Goal: Transaction & Acquisition: Obtain resource

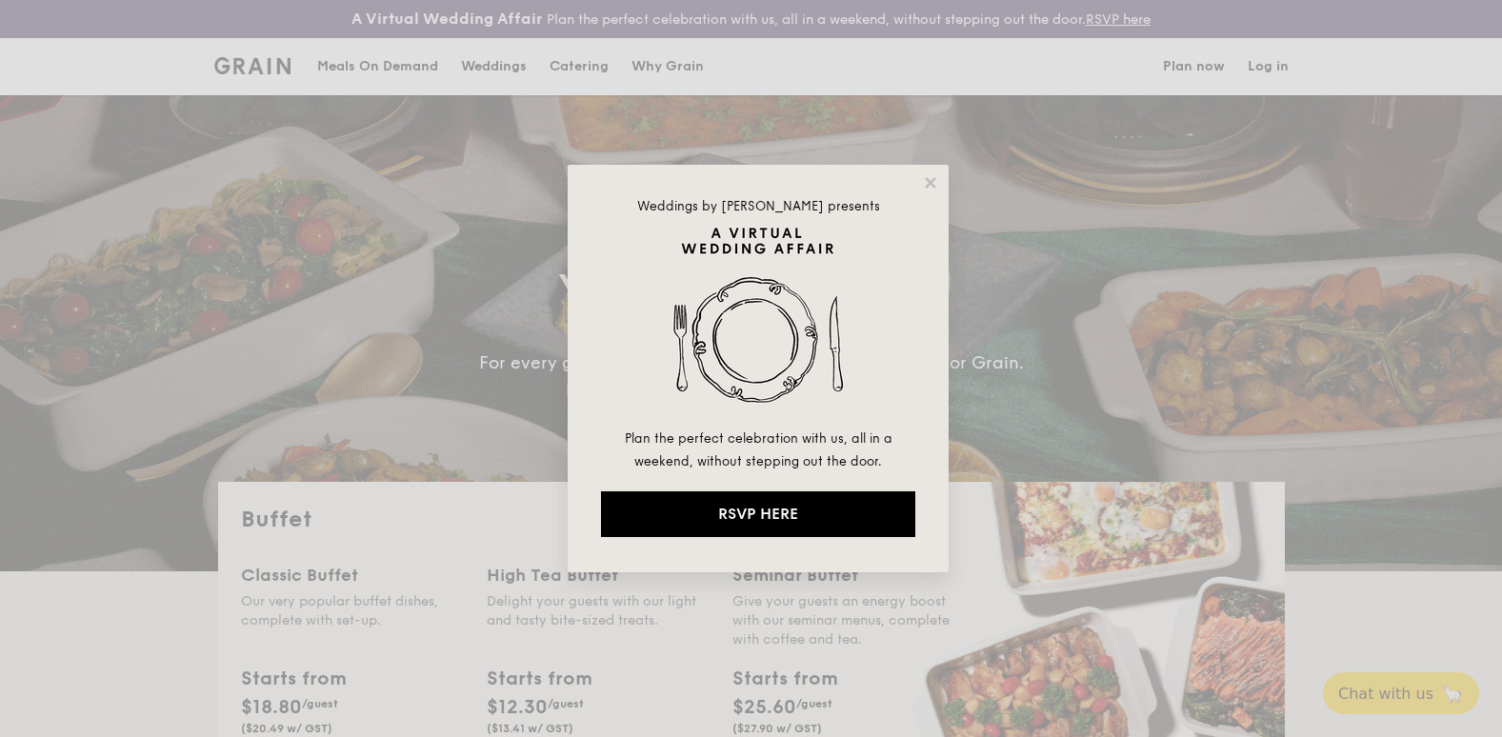
select select
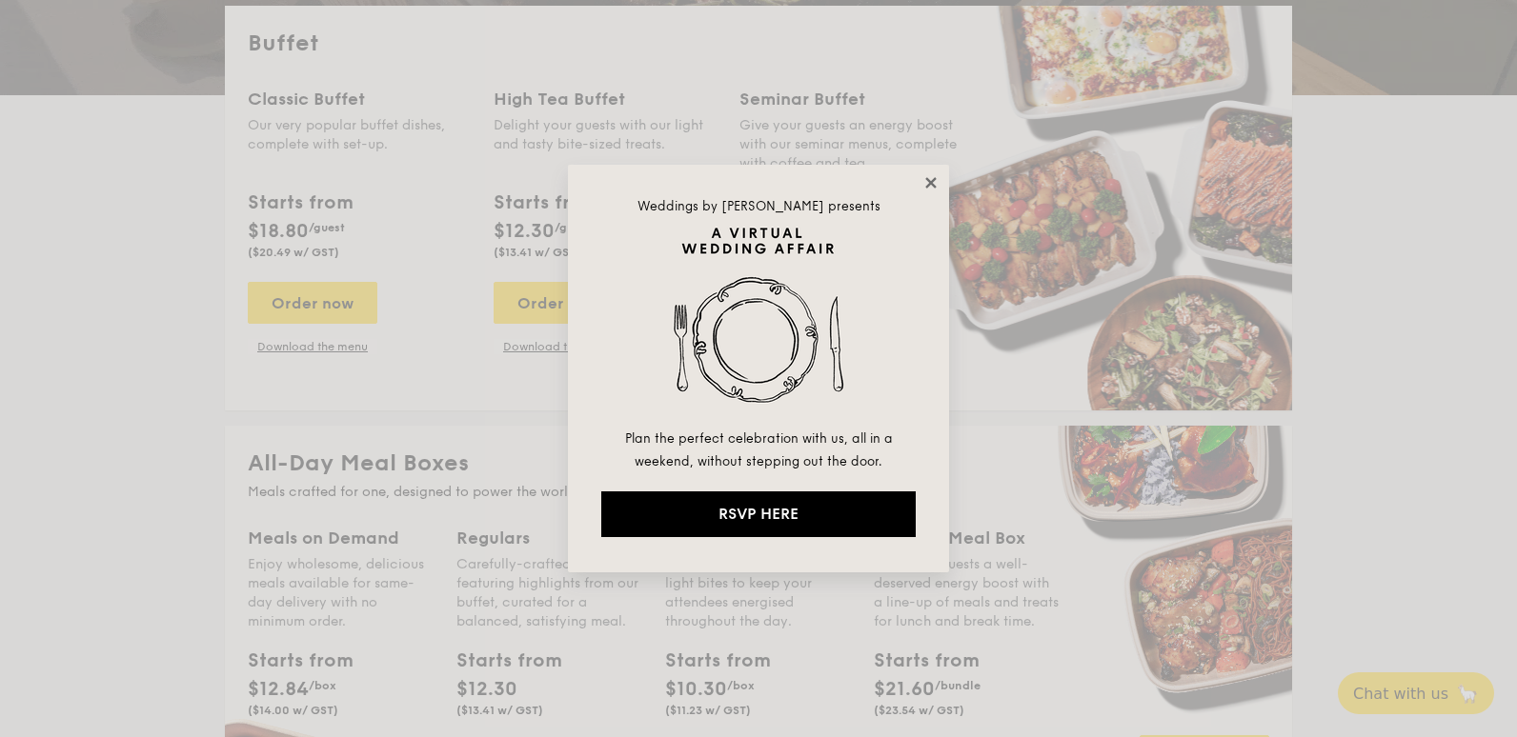
click at [933, 179] on icon at bounding box center [930, 182] width 17 height 17
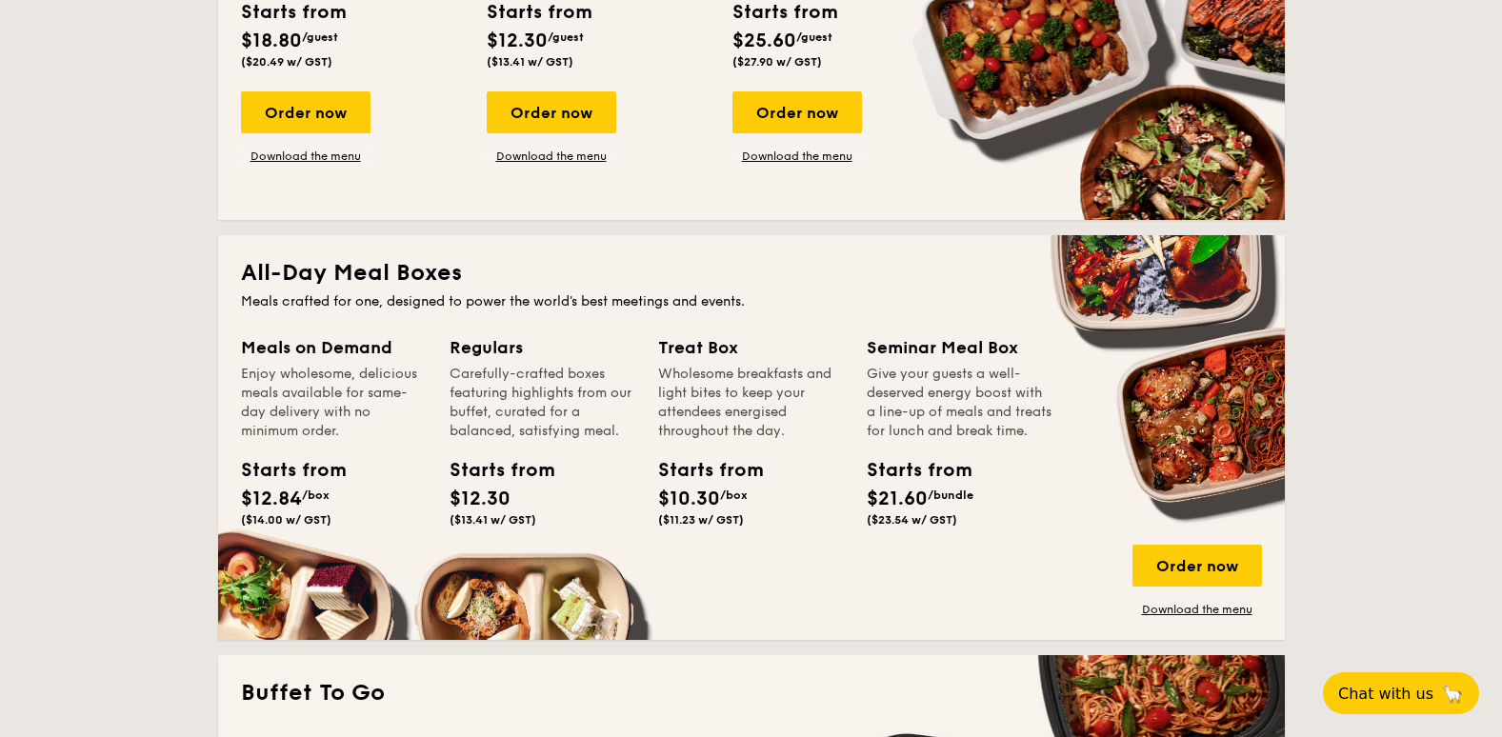
scroll to position [1048, 0]
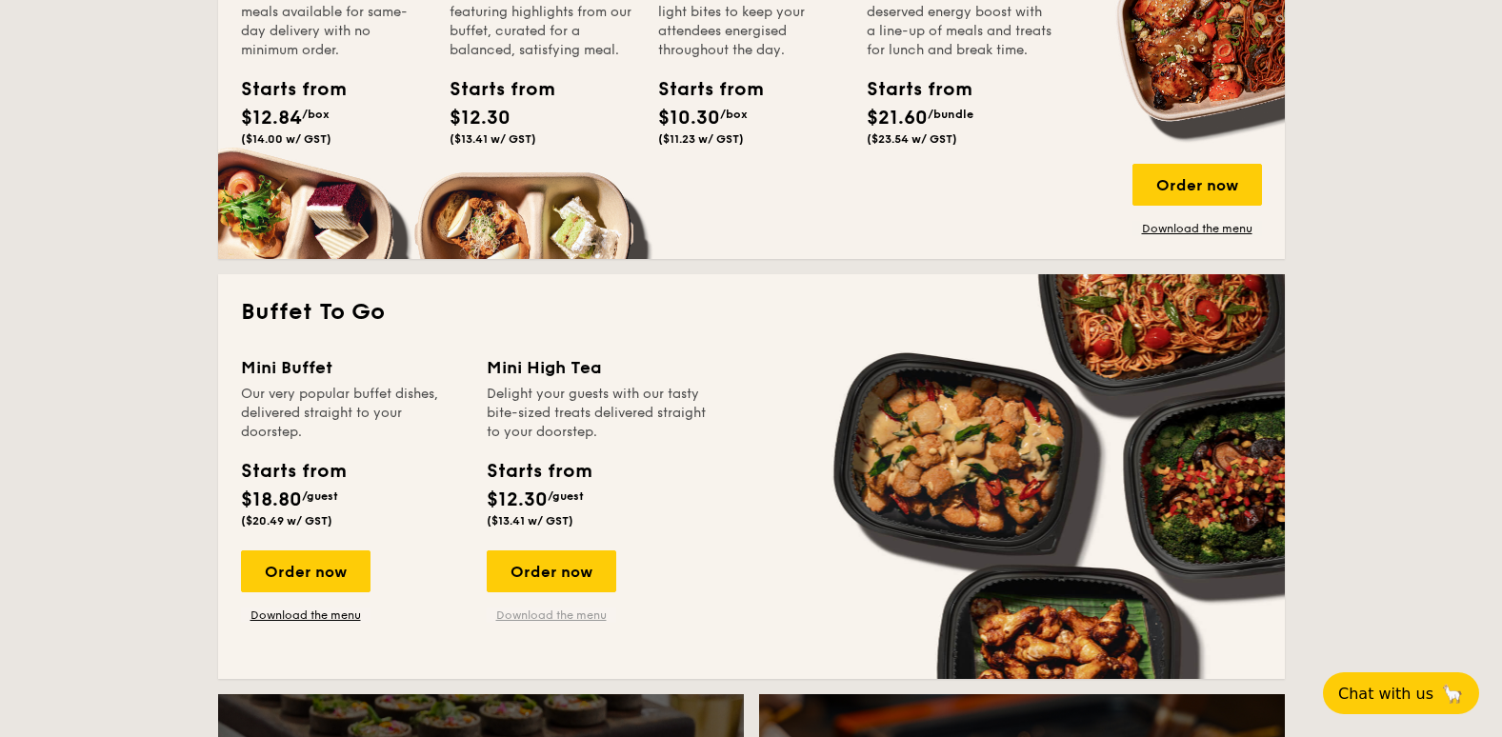
drag, startPoint x: 534, startPoint y: 617, endPoint x: 563, endPoint y: 614, distance: 28.7
click at [534, 617] on link "Download the menu" at bounding box center [552, 615] width 130 height 15
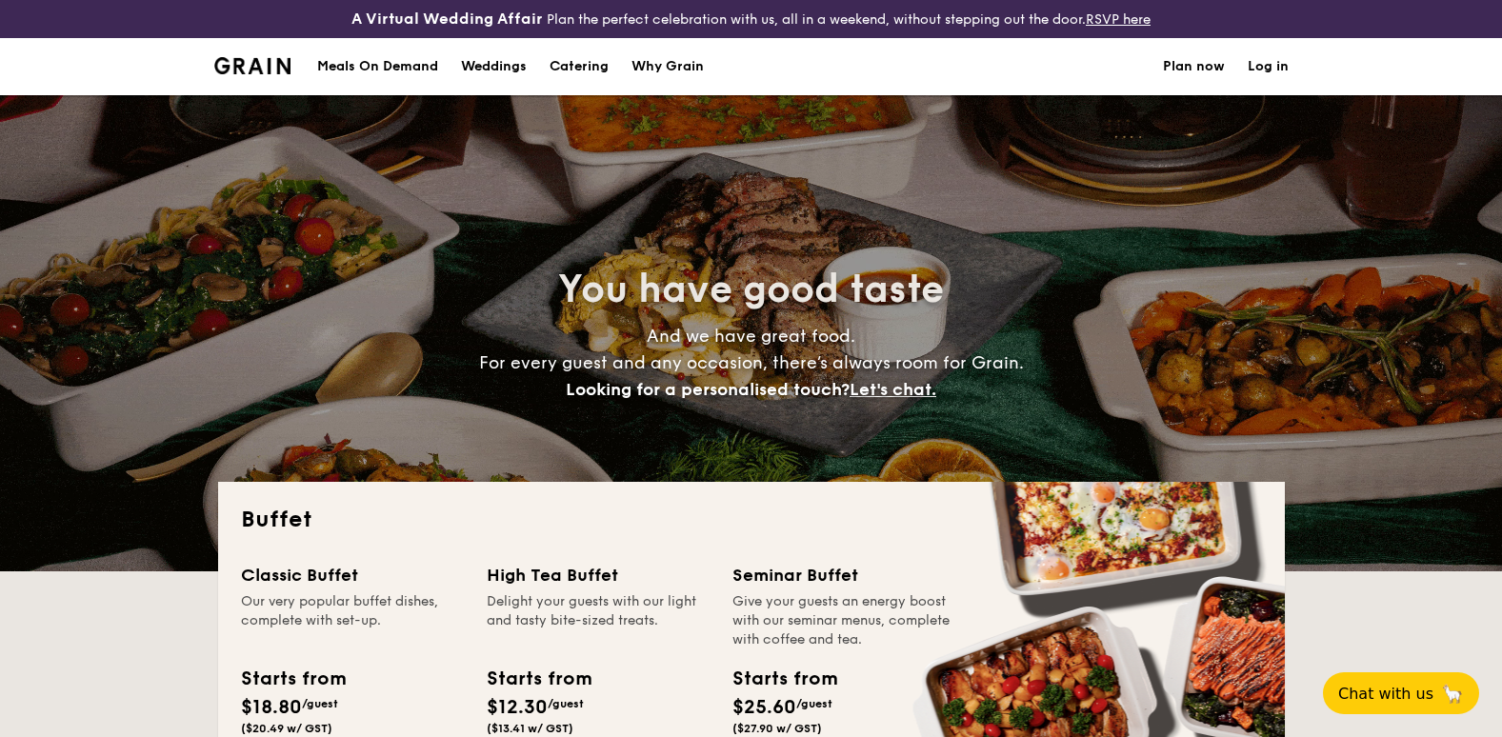
select select
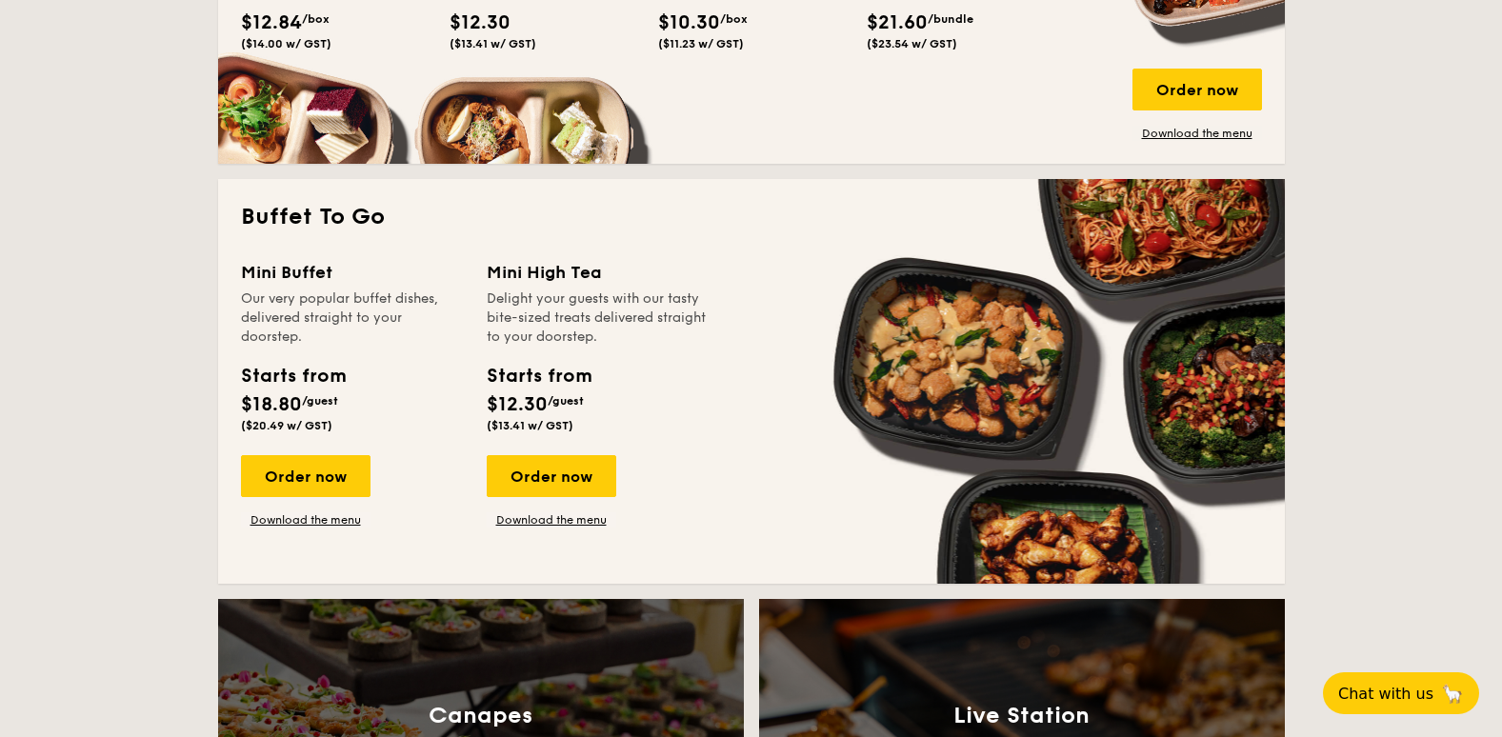
scroll to position [1048, 0]
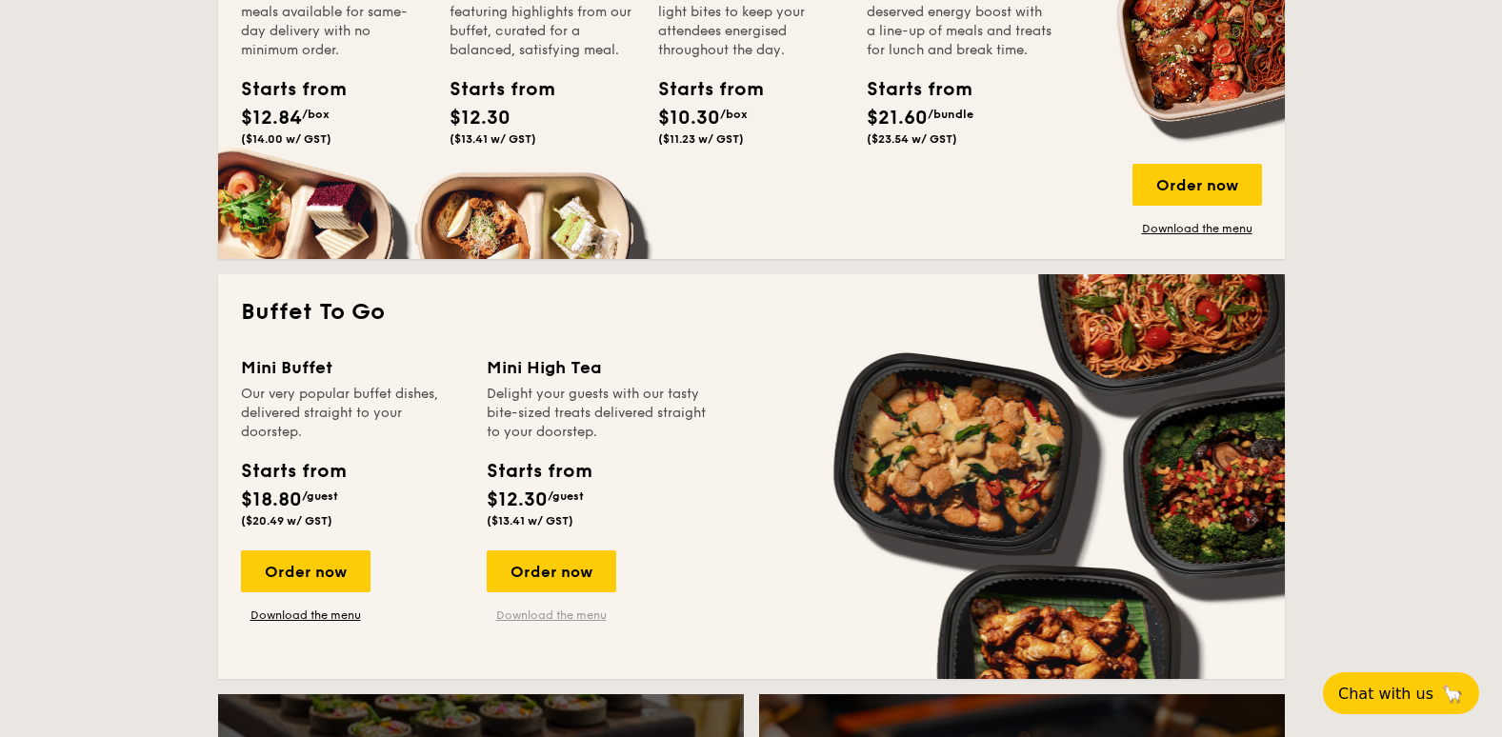
click at [518, 613] on link "Download the menu" at bounding box center [552, 615] width 130 height 15
click at [309, 614] on link "Download the menu" at bounding box center [306, 615] width 130 height 15
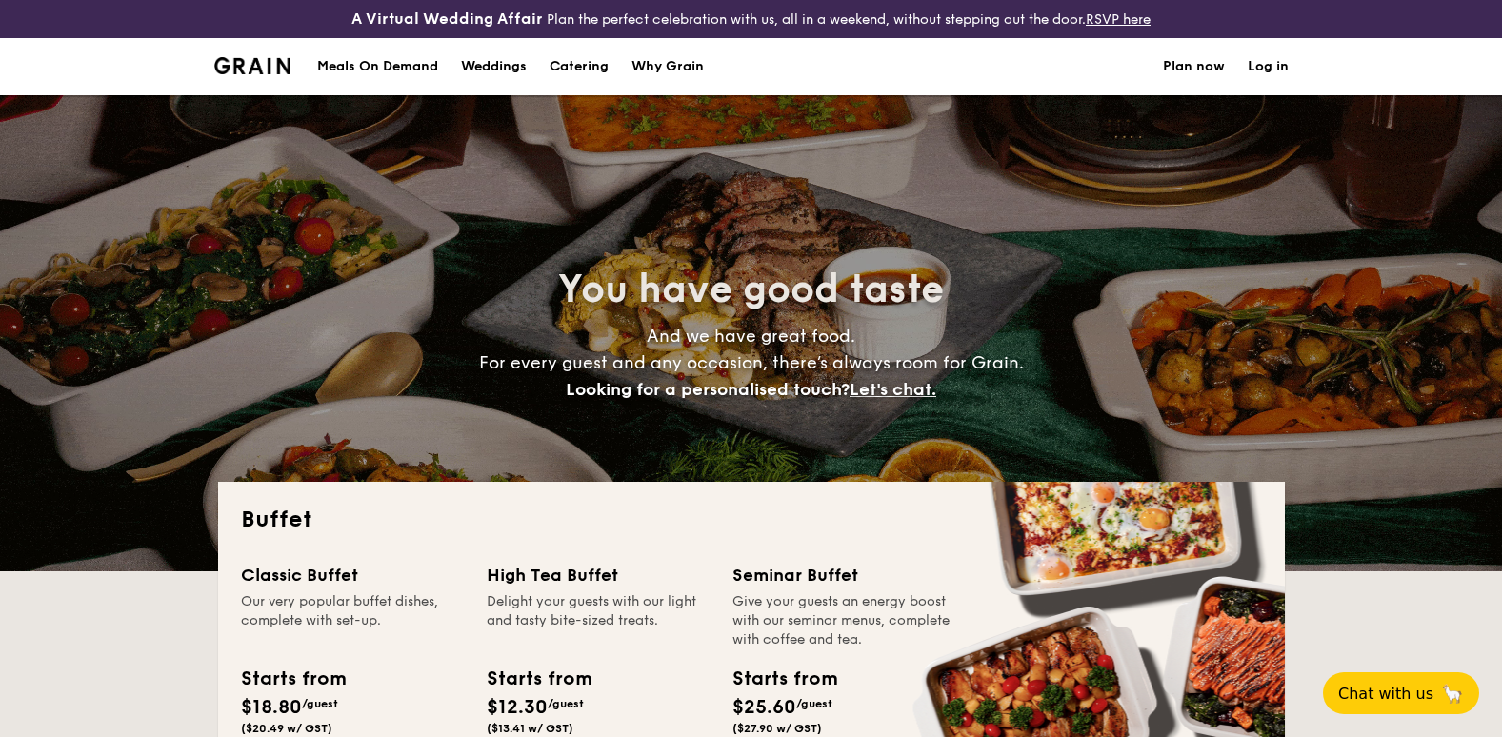
scroll to position [191, 0]
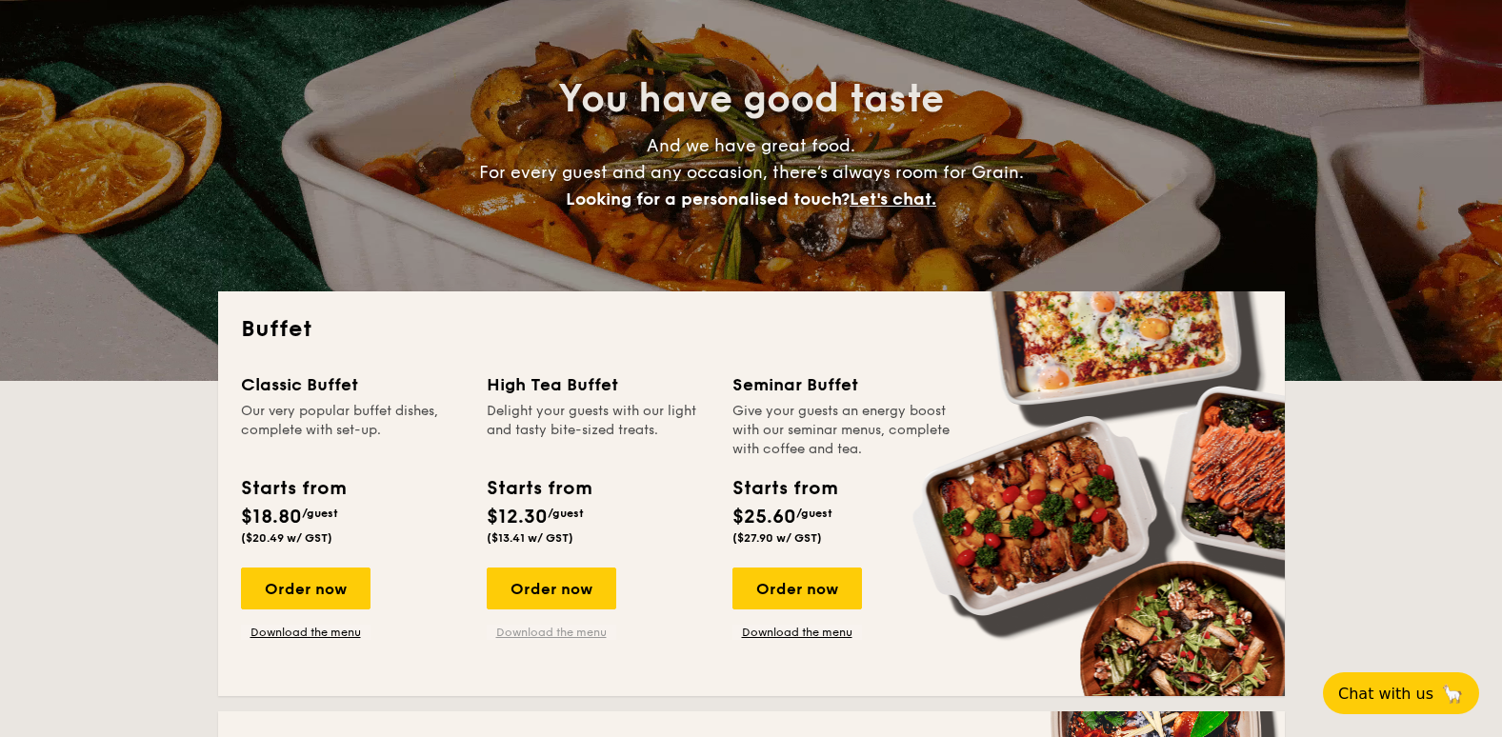
click at [541, 634] on link "Download the menu" at bounding box center [552, 632] width 130 height 15
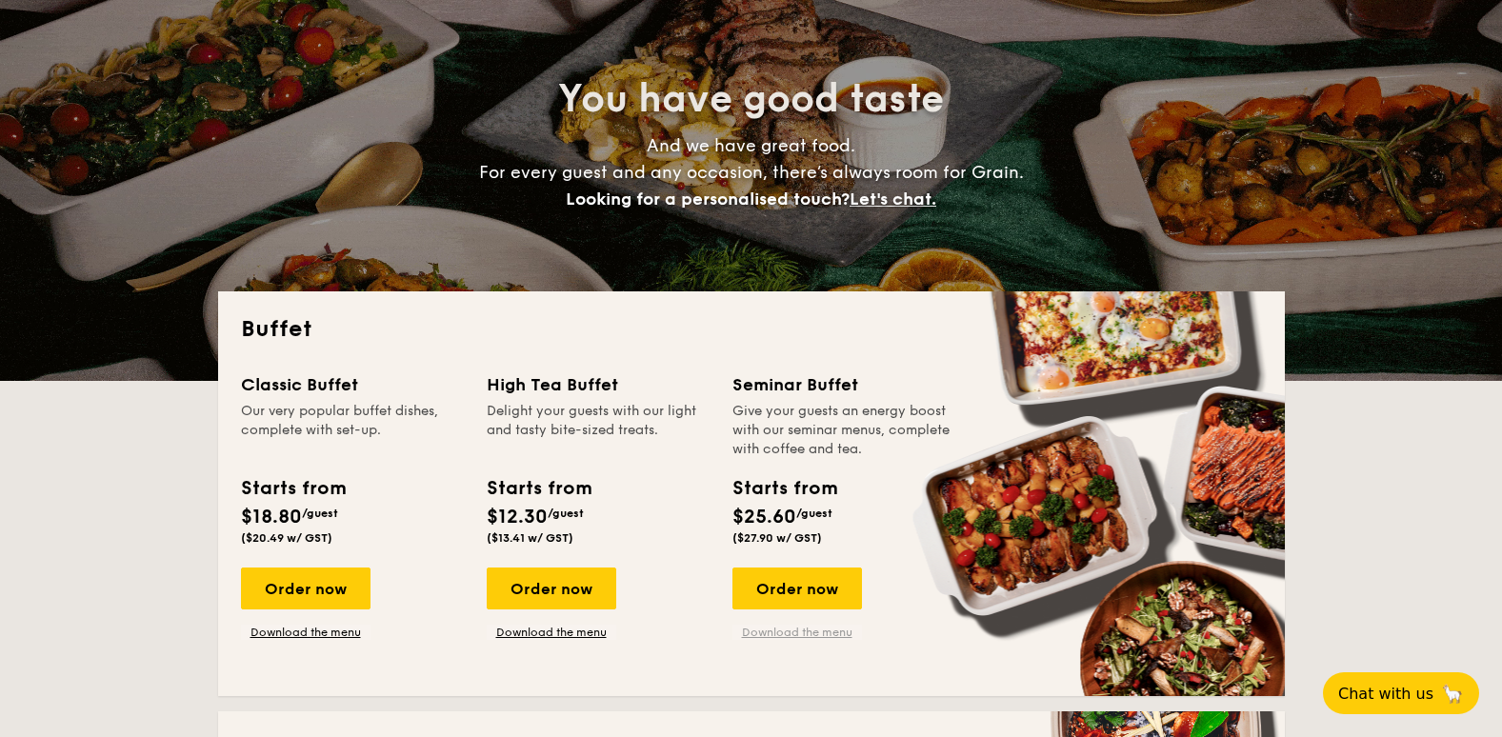
click at [776, 628] on link "Download the menu" at bounding box center [798, 632] width 130 height 15
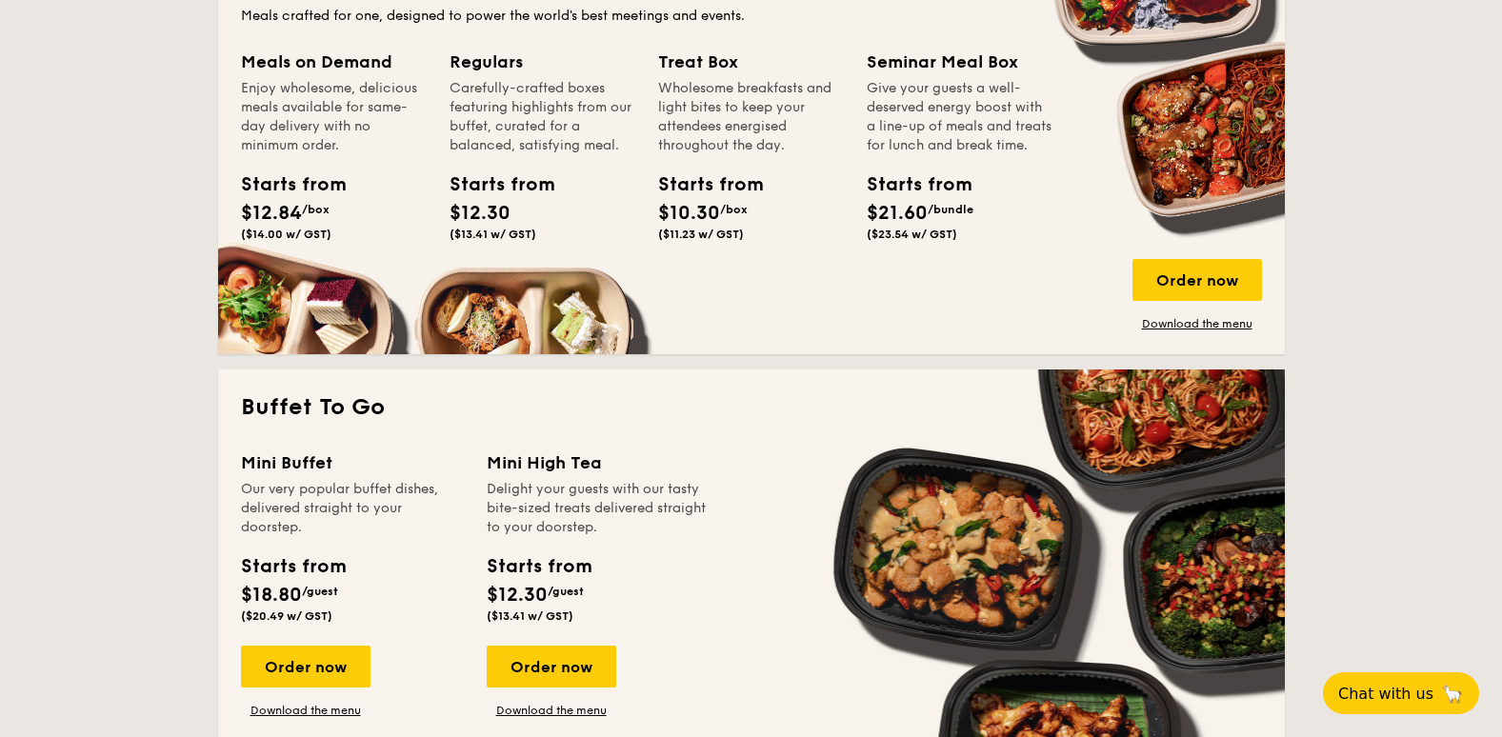
scroll to position [1048, 0]
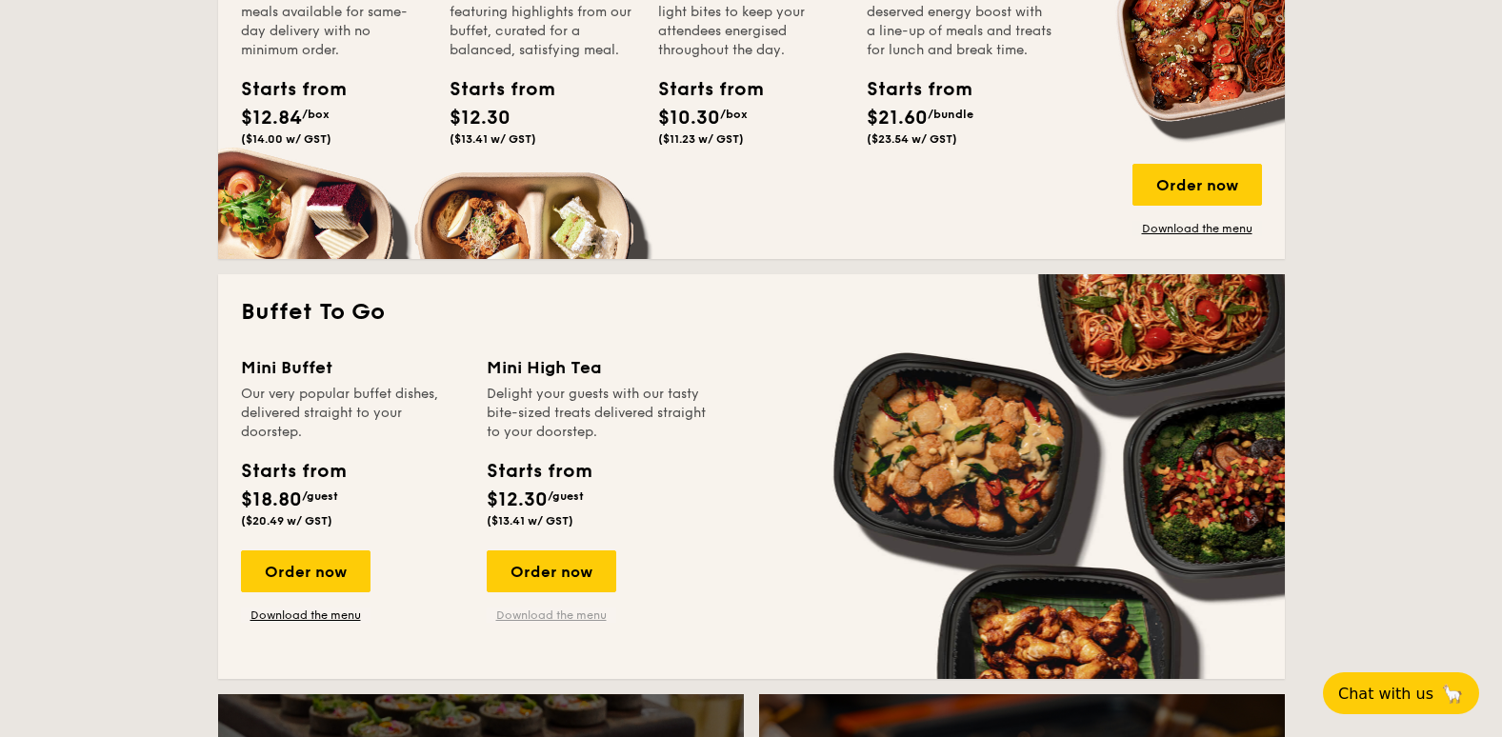
click at [562, 614] on link "Download the menu" at bounding box center [552, 615] width 130 height 15
